Goal: Task Accomplishment & Management: Use online tool/utility

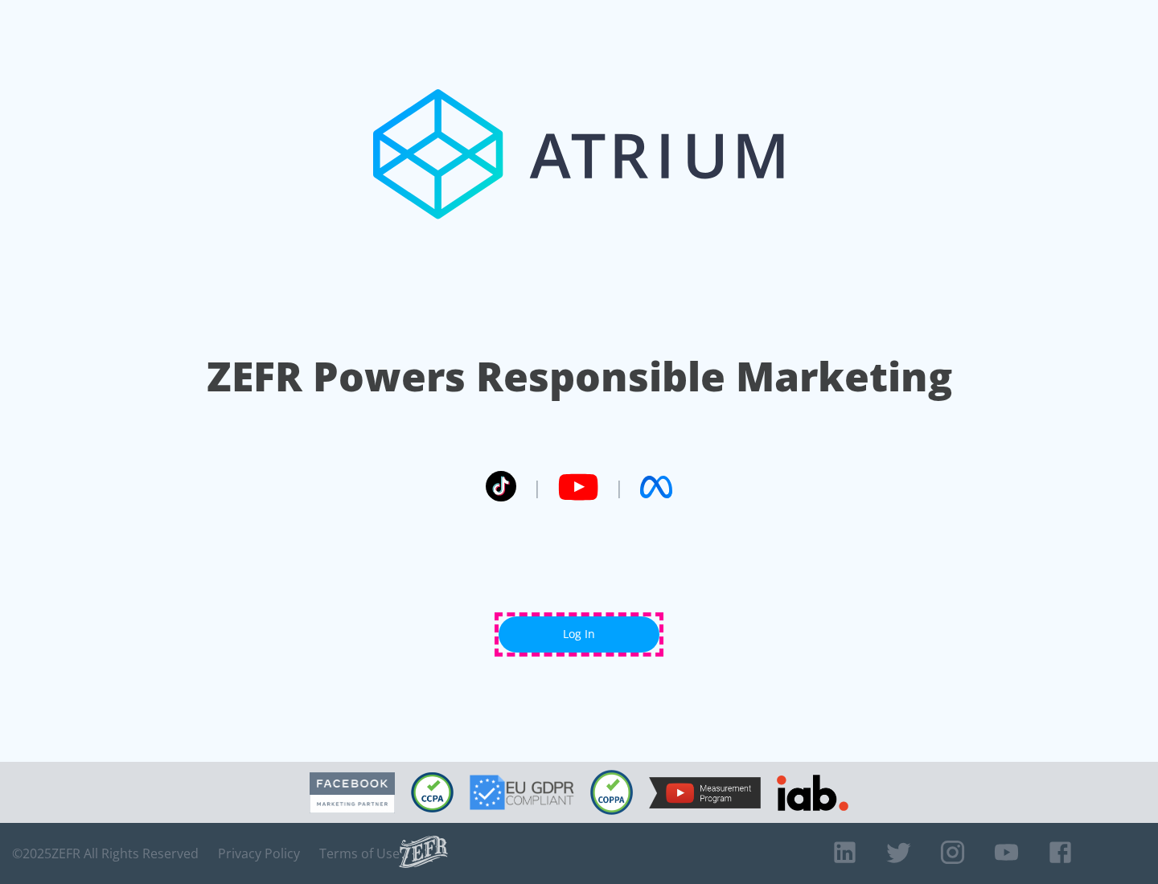
click at [579, 634] on link "Log In" at bounding box center [578, 635] width 161 height 36
